Goal: Navigation & Orientation: Find specific page/section

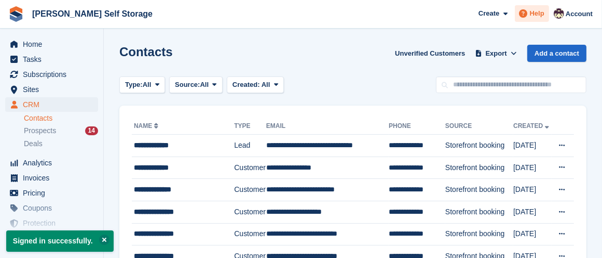
click at [539, 11] on span "Help" at bounding box center [537, 13] width 15 height 10
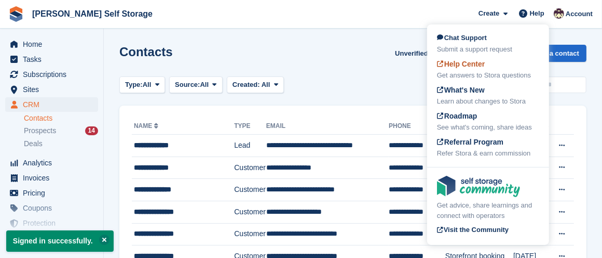
click at [507, 65] on div "Help Center Get answers to Stora questions" at bounding box center [488, 70] width 102 height 22
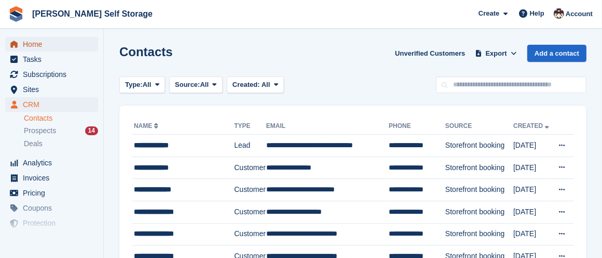
click at [38, 41] on span "Home" at bounding box center [54, 44] width 62 height 15
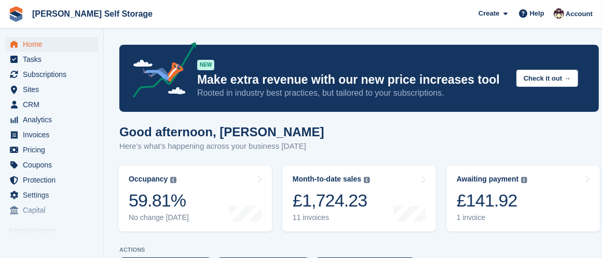
click at [507, 69] on div "NEW Make extra revenue with our new price increases tool Rooted in industry bes…" at bounding box center [352, 78] width 311 height 41
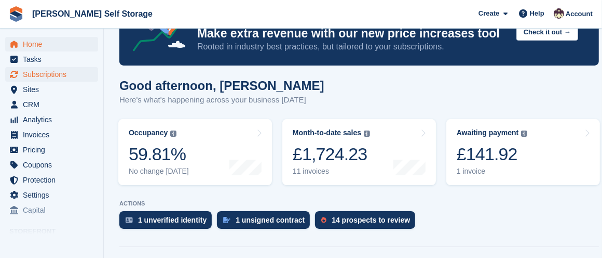
scroll to position [46, 0]
click at [55, 103] on span "CRM" at bounding box center [54, 104] width 62 height 15
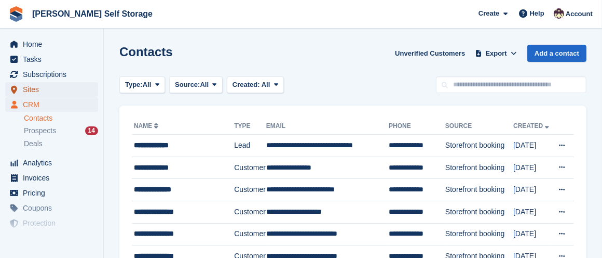
click at [31, 85] on span "Sites" at bounding box center [54, 89] width 62 height 15
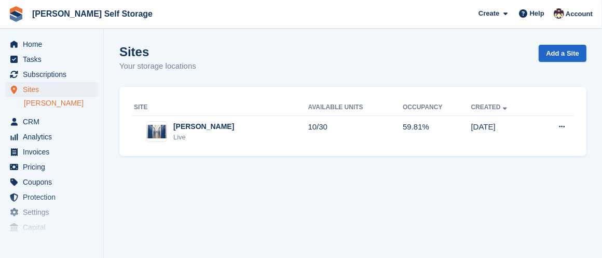
click at [37, 100] on link "[PERSON_NAME]" at bounding box center [61, 103] width 74 height 10
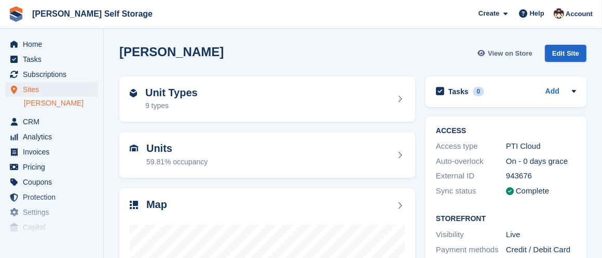
click at [501, 50] on span "View on Store" at bounding box center [510, 53] width 45 height 10
